Goal: Task Accomplishment & Management: Manage account settings

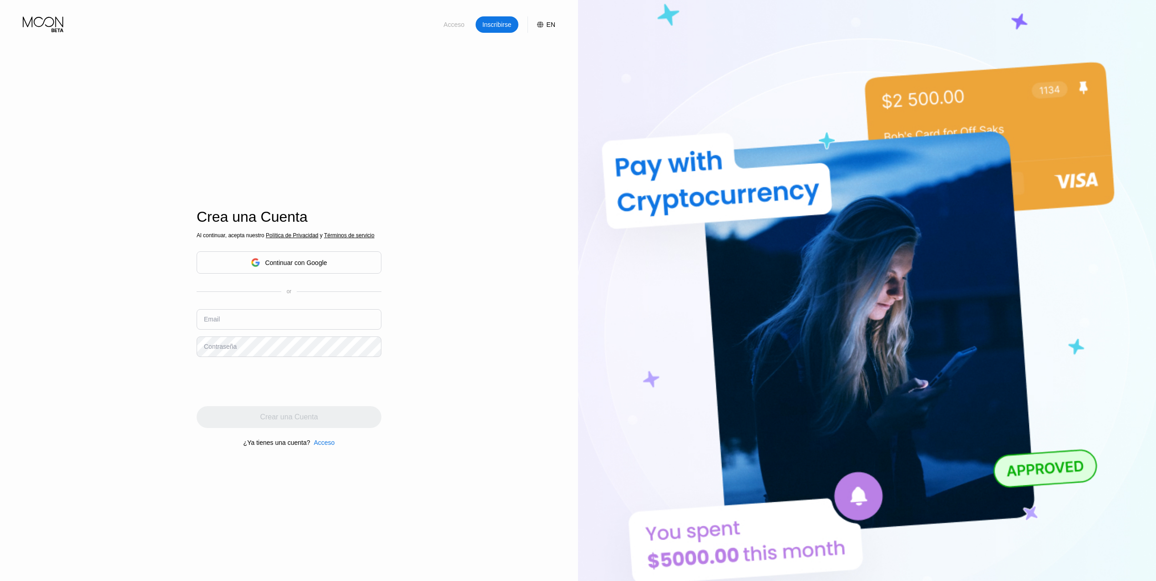
click at [457, 29] on div "Acceso" at bounding box center [454, 24] width 23 height 9
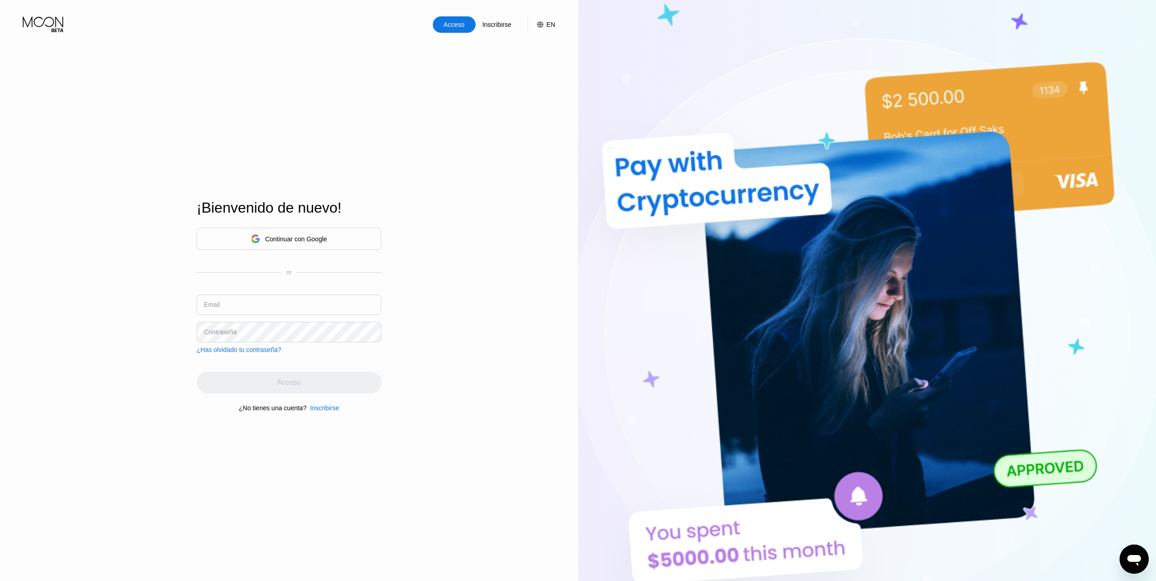
click at [317, 294] on div "Continuar con Google or Email Contraseña ¿Has olvidado tu contraseña?" at bounding box center [289, 291] width 185 height 126
click at [311, 306] on input "text" at bounding box center [289, 305] width 185 height 20
type input "[EMAIL_ADDRESS][DOMAIN_NAME]"
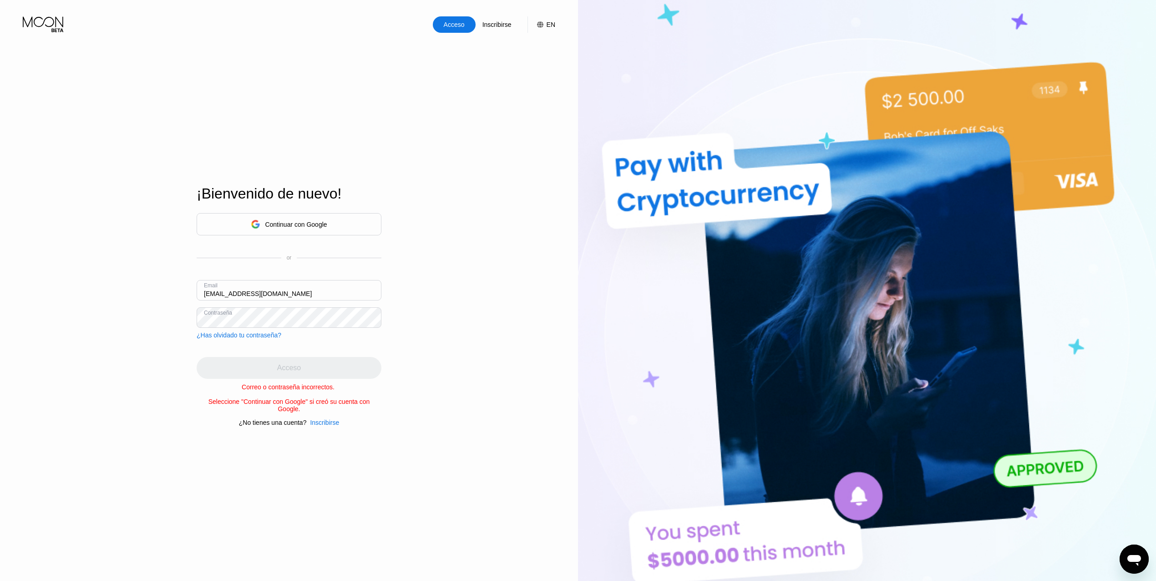
click at [308, 227] on div "Continuar con Google" at bounding box center [296, 224] width 62 height 7
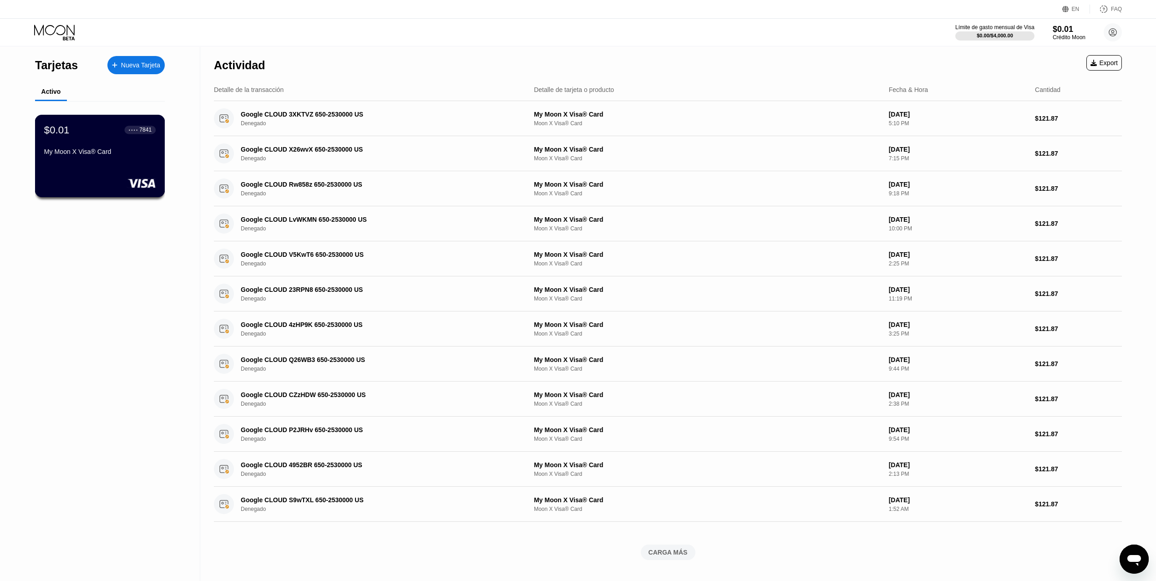
click at [146, 122] on div "$0.01 ● ● ● ● 7841 My Moon X Visa® Card" at bounding box center [100, 156] width 130 height 82
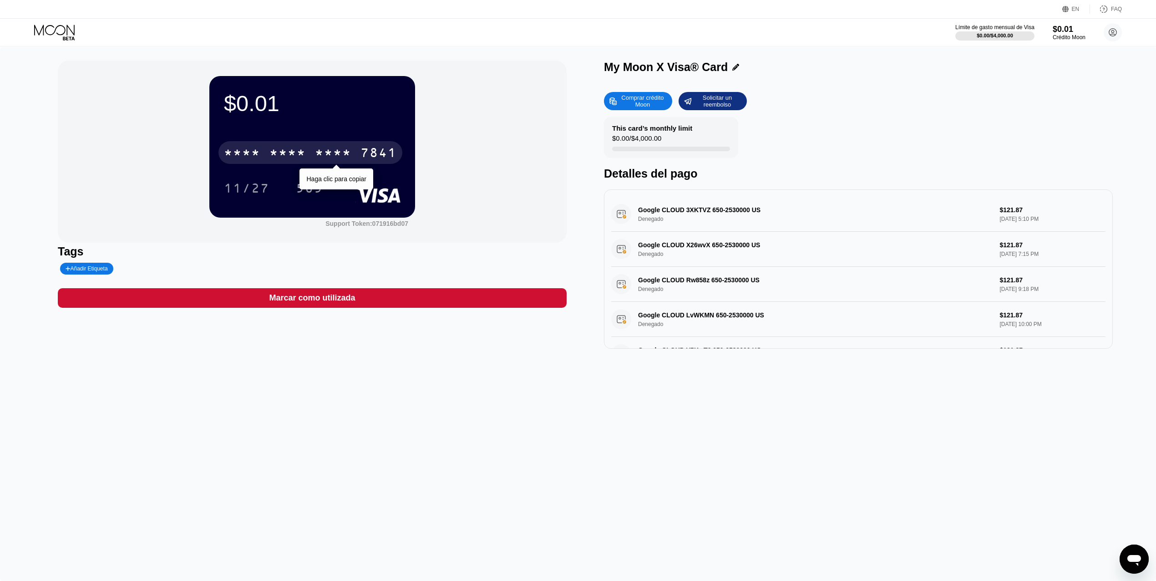
click at [372, 150] on div "7841" at bounding box center [379, 154] width 36 height 15
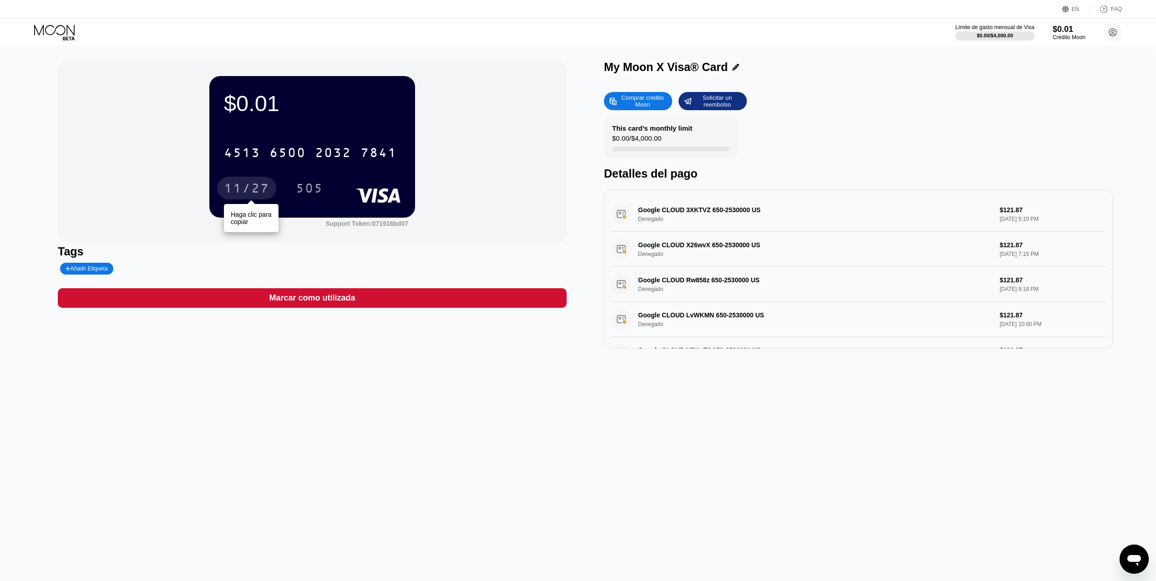
click at [248, 190] on div "11/27" at bounding box center [247, 189] width 46 height 15
click at [314, 180] on div "505" at bounding box center [309, 188] width 41 height 23
click at [317, 190] on div "505" at bounding box center [309, 189] width 27 height 15
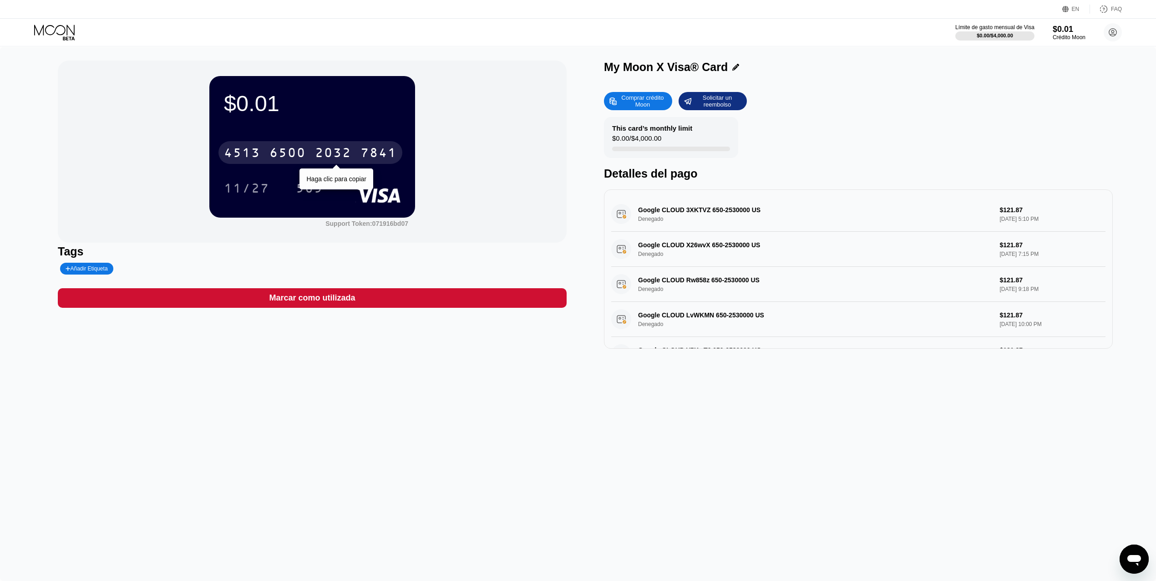
click at [362, 150] on div "7841" at bounding box center [379, 154] width 36 height 15
click at [239, 196] on div "11/27" at bounding box center [247, 189] width 46 height 15
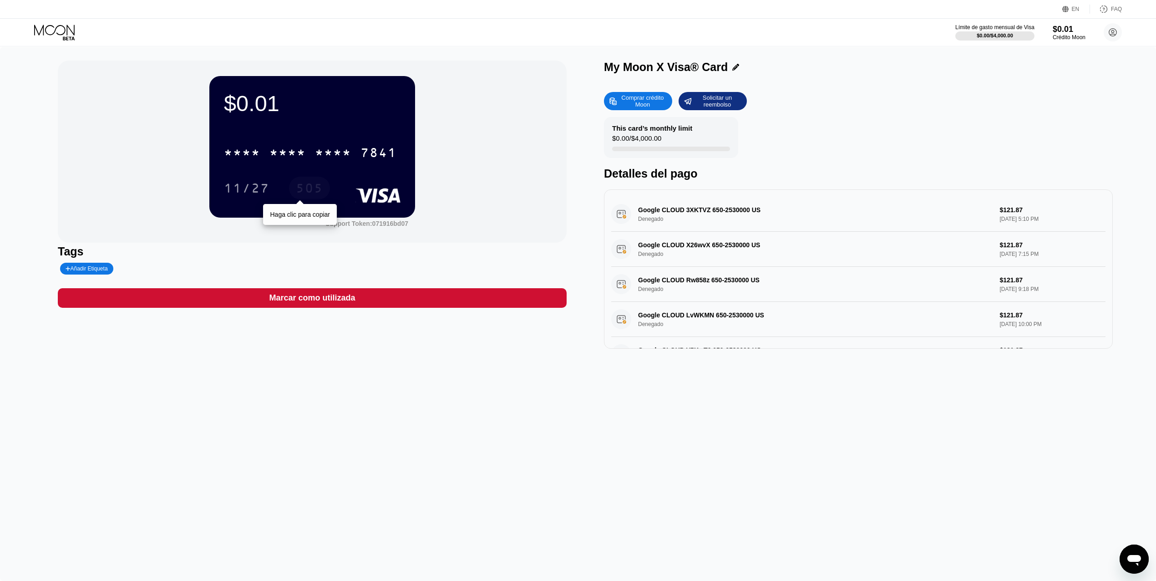
click at [310, 192] on div "505" at bounding box center [309, 189] width 27 height 15
